Goal: Task Accomplishment & Management: Use online tool/utility

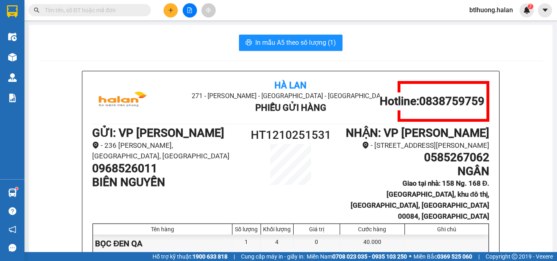
click at [102, 8] on input "text" at bounding box center [93, 10] width 96 height 9
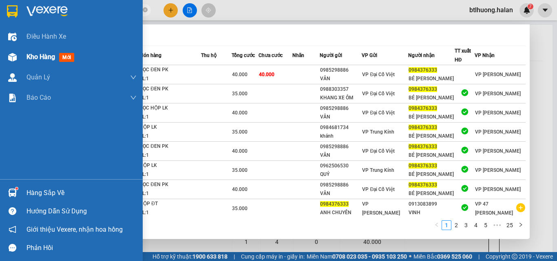
type input "0984376333"
click at [18, 53] on div at bounding box center [12, 57] width 14 height 14
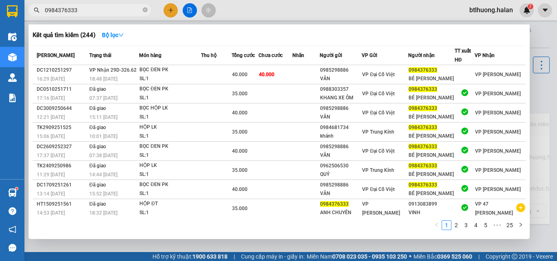
click at [247, 11] on div at bounding box center [278, 130] width 557 height 261
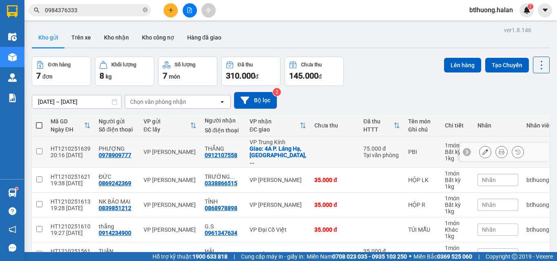
click at [497, 152] on button at bounding box center [501, 152] width 11 height 14
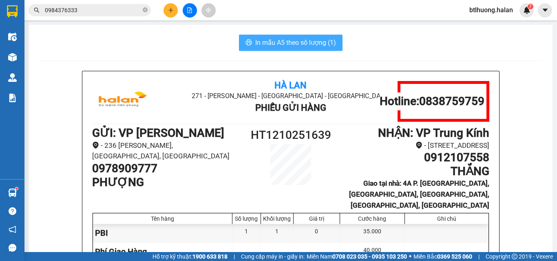
click at [336, 46] on button "In mẫu A5 theo số lượng (1)" at bounding box center [291, 43] width 104 height 16
